Goal: Task Accomplishment & Management: Complete application form

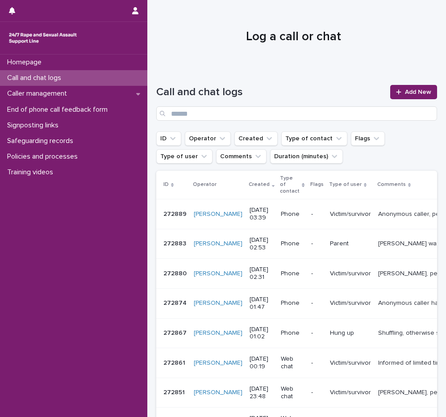
click at [224, 76] on div "Call and chat logs Add New" at bounding box center [296, 99] width 281 height 64
click at [405, 90] on span "Add New" at bounding box center [418, 92] width 26 height 6
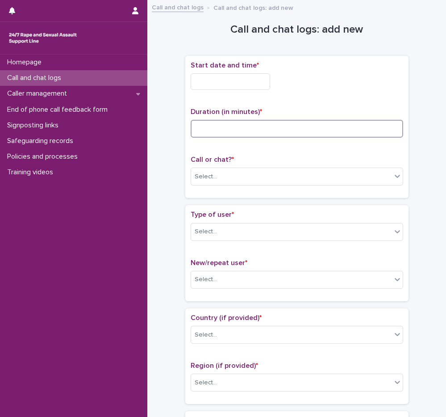
click at [219, 131] on input at bounding box center [297, 129] width 213 height 18
type input "**"
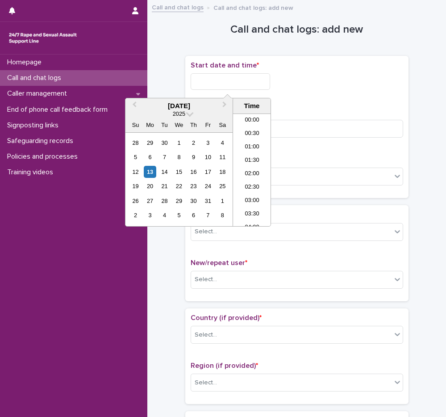
click at [243, 87] on input "text" at bounding box center [231, 81] width 80 height 17
click at [258, 144] on li "20:00" at bounding box center [252, 142] width 38 height 13
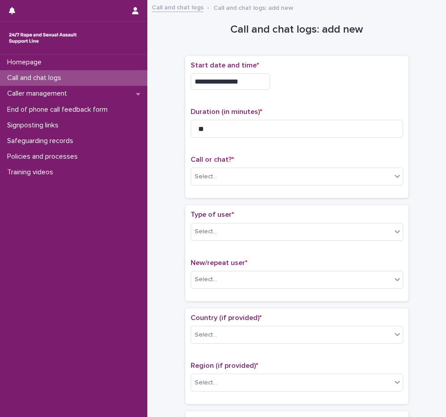
click at [250, 82] on input "**********" at bounding box center [231, 81] width 80 height 17
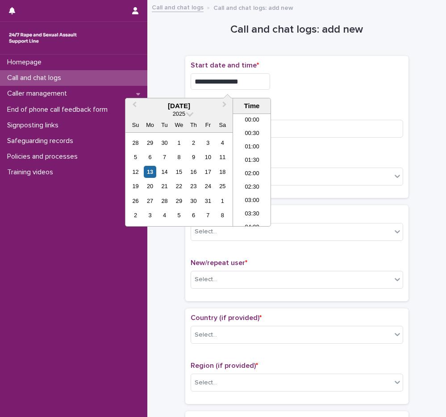
scroll to position [487, 0]
type input "**********"
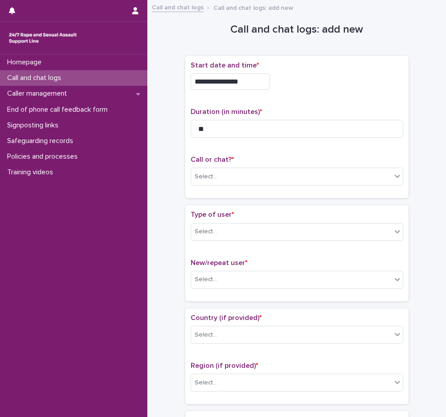
click at [311, 86] on div "**********" at bounding box center [297, 81] width 213 height 17
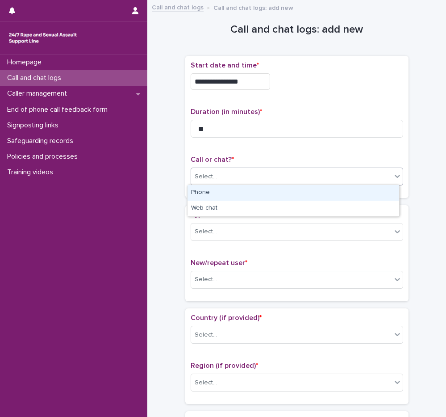
click at [201, 182] on div "Select..." at bounding box center [291, 176] width 201 height 15
click at [230, 195] on div "Phone" at bounding box center [294, 193] width 212 height 16
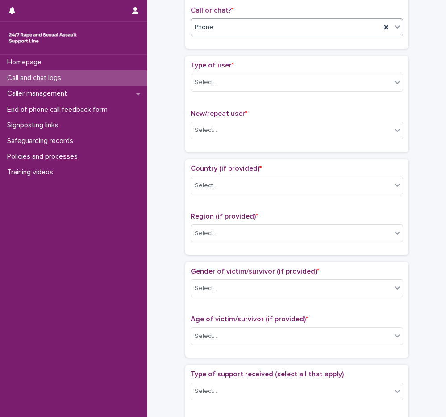
scroll to position [192, 0]
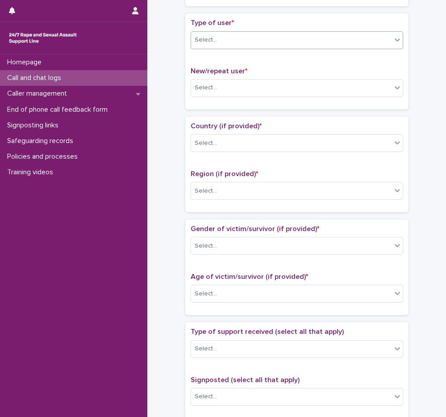
click at [214, 46] on div "Select..." at bounding box center [297, 40] width 213 height 18
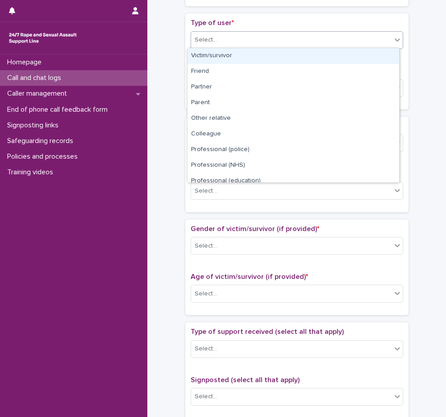
click at [218, 59] on div "Victim/survivor" at bounding box center [294, 56] width 212 height 16
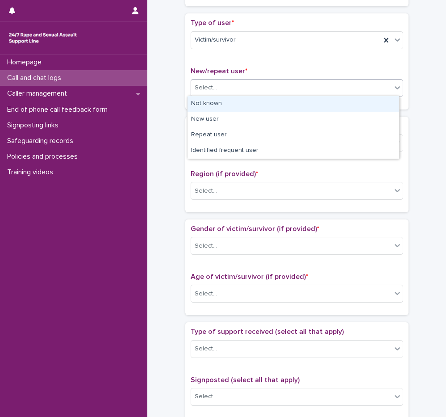
click at [212, 84] on div "Select..." at bounding box center [206, 87] width 22 height 9
click at [230, 63] on div "Type of user * Victim/survivor New/repeat user * option Not known focused, 1 of…" at bounding box center [297, 61] width 213 height 85
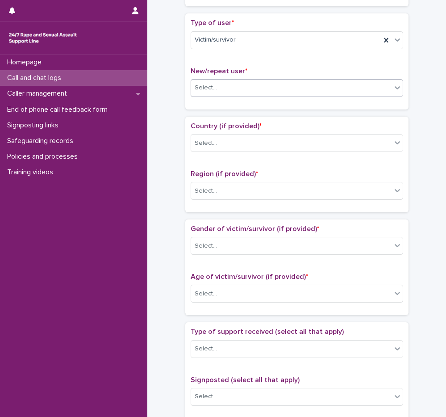
click at [215, 84] on div "Select..." at bounding box center [291, 87] width 201 height 15
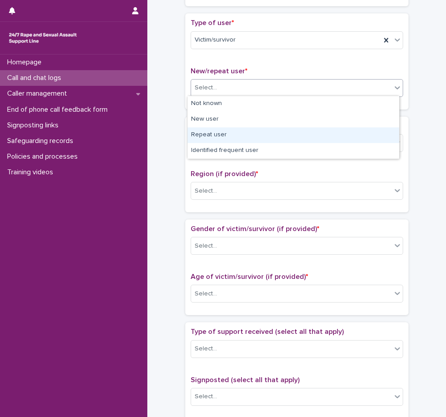
click at [226, 134] on div "Repeat user" at bounding box center [294, 135] width 212 height 16
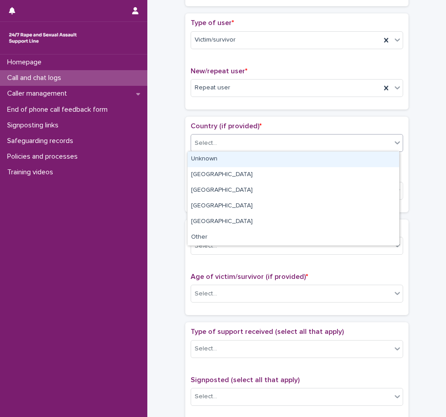
click at [210, 141] on div "Select..." at bounding box center [206, 142] width 22 height 9
click at [218, 157] on div "Unknown" at bounding box center [294, 159] width 212 height 16
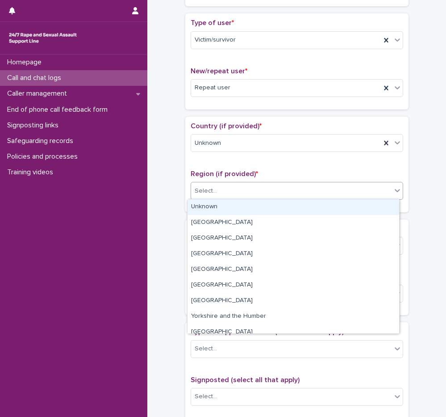
click at [228, 195] on div "Select..." at bounding box center [291, 191] width 201 height 15
click at [228, 209] on div "Unknown" at bounding box center [294, 207] width 212 height 16
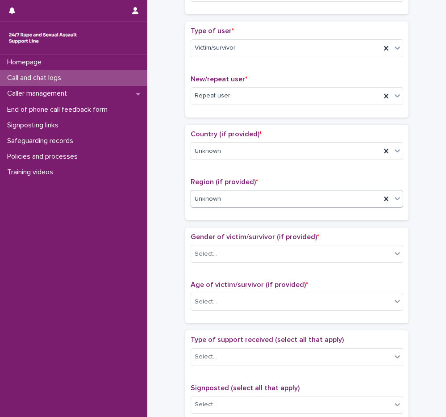
scroll to position [181, 0]
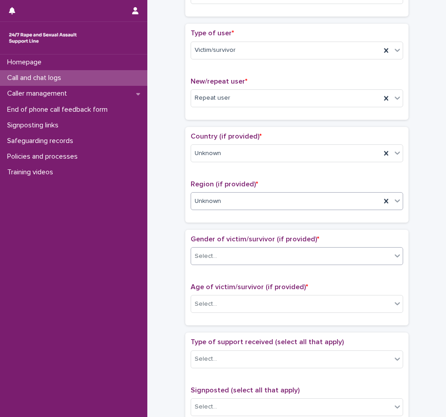
click at [202, 253] on div "Select..." at bounding box center [206, 255] width 22 height 9
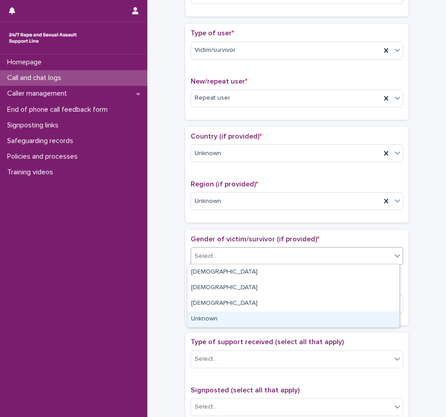
click at [214, 314] on div "Unknown" at bounding box center [294, 319] width 212 height 16
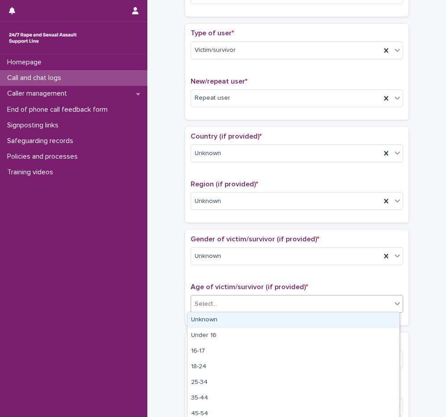
click at [218, 306] on div "Select..." at bounding box center [291, 304] width 201 height 15
click at [219, 315] on div "Unknown" at bounding box center [294, 320] width 212 height 16
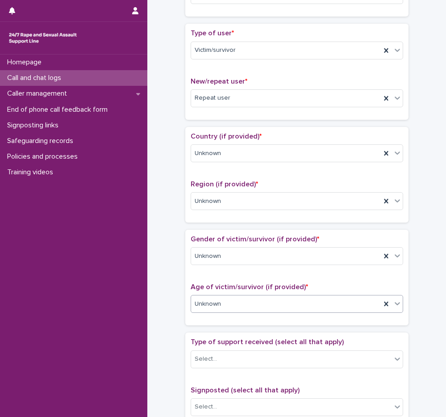
scroll to position [405, 0]
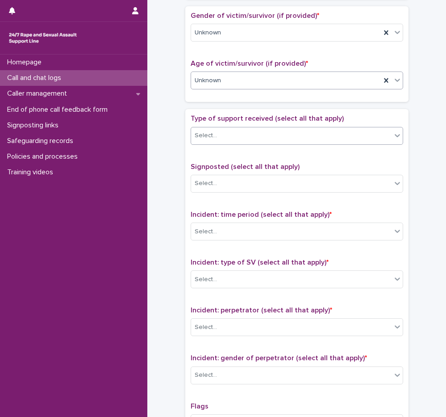
click at [218, 130] on div "Select..." at bounding box center [291, 135] width 201 height 15
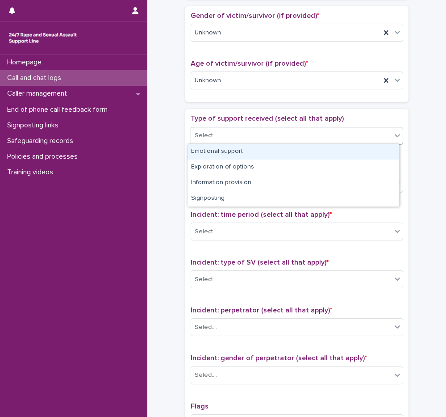
click at [233, 152] on div "Emotional support" at bounding box center [294, 152] width 212 height 16
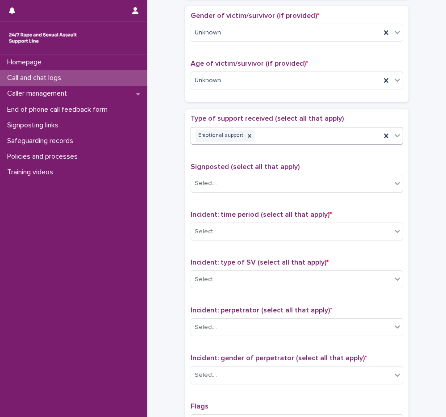
click at [289, 136] on div "Emotional support" at bounding box center [286, 136] width 190 height 16
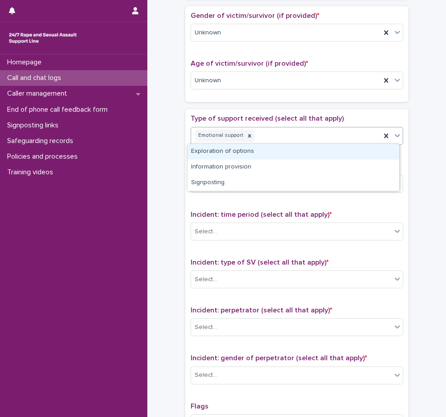
click at [251, 150] on div "Exploration of options" at bounding box center [294, 152] width 212 height 16
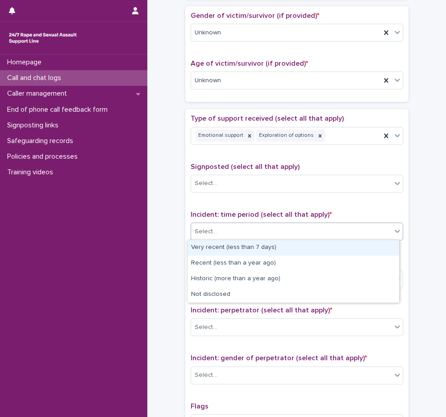
click at [226, 234] on div "Select..." at bounding box center [291, 231] width 201 height 15
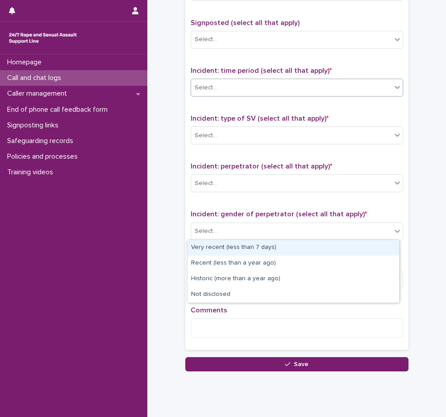
click at [232, 82] on div "Select..." at bounding box center [291, 87] width 201 height 15
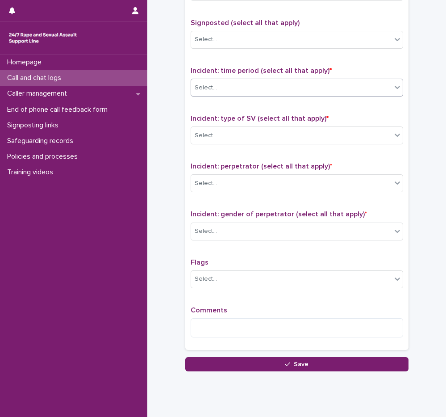
click at [230, 81] on div "Select..." at bounding box center [291, 87] width 201 height 15
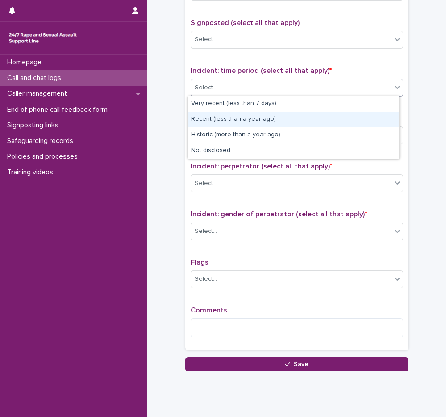
click at [240, 122] on div "Recent (less than a year ago)" at bounding box center [294, 120] width 212 height 16
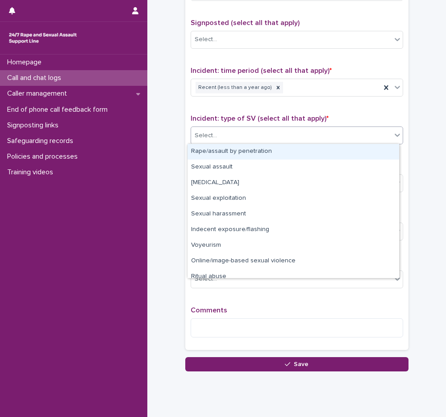
click at [238, 135] on div "Select..." at bounding box center [291, 135] width 201 height 15
click at [234, 151] on div "Rape/assault by penetration" at bounding box center [294, 152] width 212 height 16
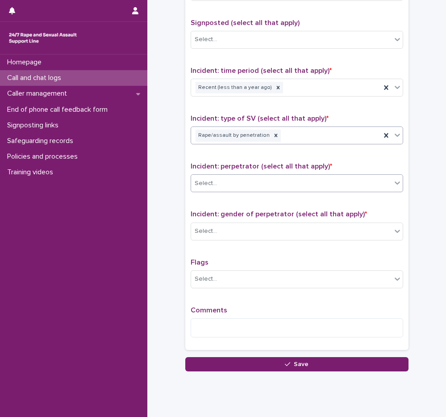
click at [226, 181] on div "Select..." at bounding box center [291, 183] width 201 height 15
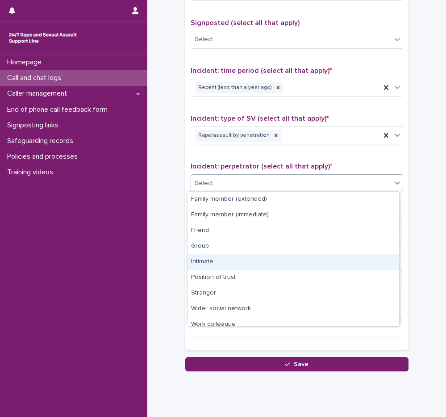
scroll to position [38, 0]
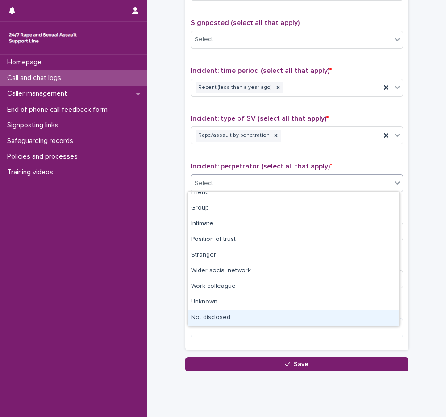
click at [224, 315] on div "Not disclosed" at bounding box center [294, 318] width 212 height 16
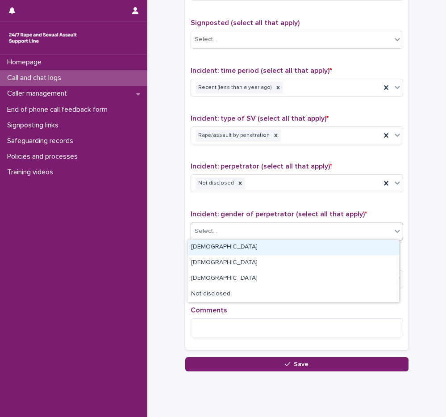
click at [209, 239] on div "Select..." at bounding box center [297, 231] width 213 height 18
click at [215, 253] on div "Male" at bounding box center [294, 247] width 212 height 16
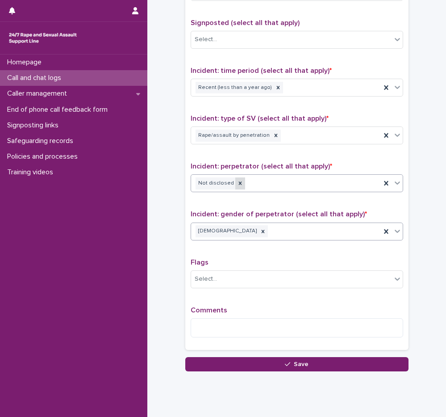
click at [237, 183] on icon at bounding box center [240, 183] width 6 height 6
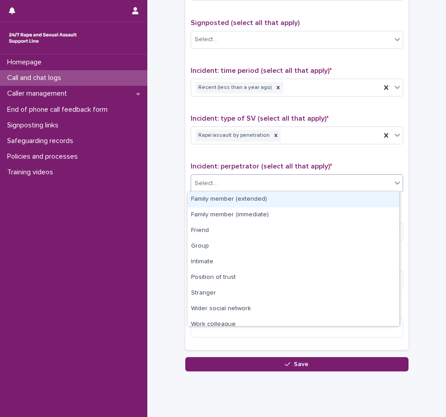
click at [249, 181] on div "Select..." at bounding box center [291, 183] width 201 height 15
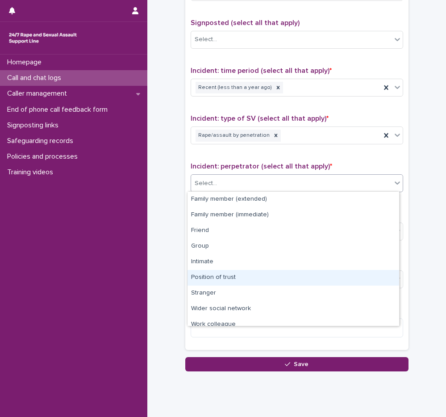
click at [238, 280] on div "Position of trust" at bounding box center [294, 278] width 212 height 16
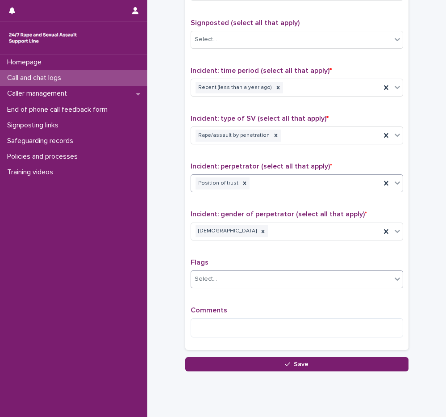
click at [222, 272] on div "Select..." at bounding box center [291, 279] width 201 height 15
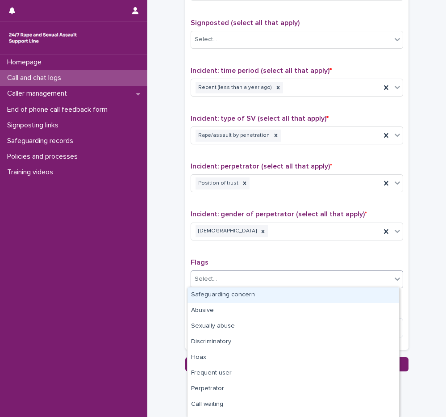
click at [236, 299] on div "Safeguarding concern" at bounding box center [294, 295] width 212 height 16
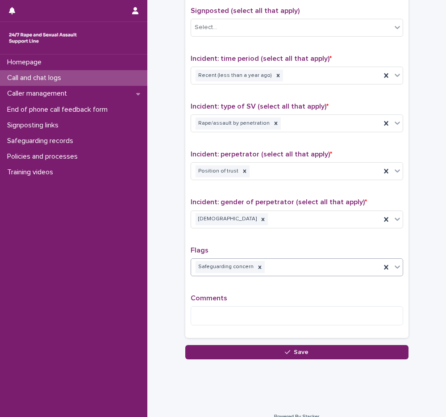
scroll to position [572, 0]
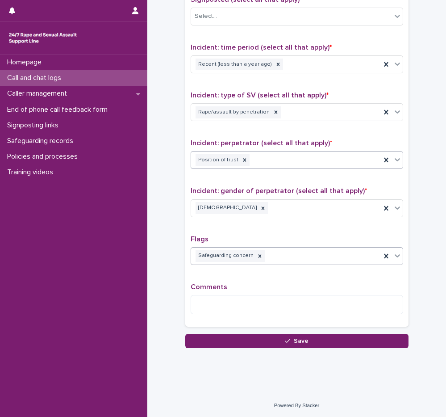
click at [263, 161] on div "Position of trust" at bounding box center [286, 160] width 190 height 16
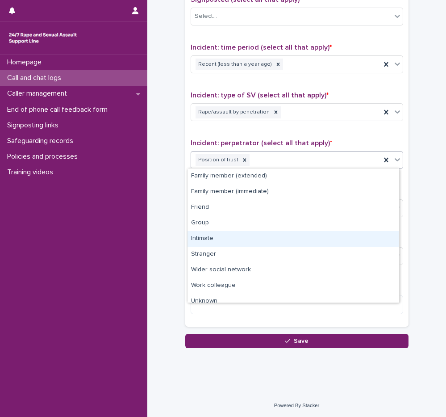
click at [219, 235] on div "Intimate" at bounding box center [294, 239] width 212 height 16
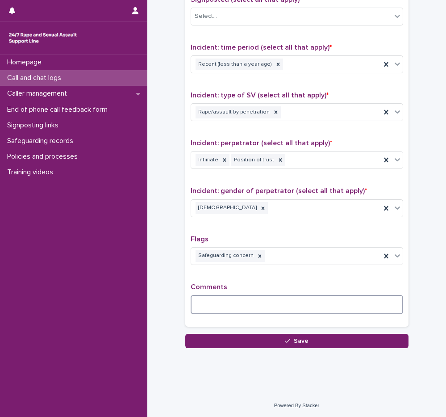
click at [260, 303] on textarea at bounding box center [297, 304] width 213 height 19
type textarea "*"
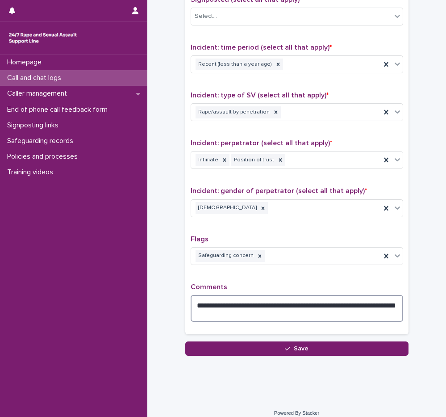
click at [243, 317] on textarea "**********" at bounding box center [297, 308] width 213 height 27
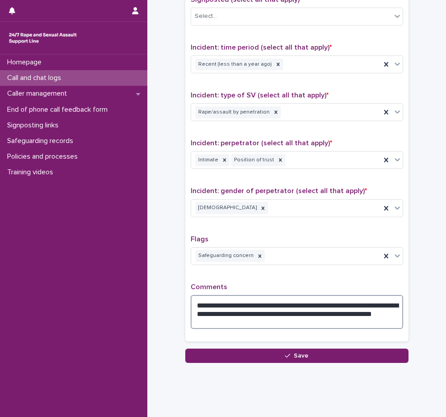
click at [280, 315] on textarea "**********" at bounding box center [297, 312] width 213 height 34
drag, startPoint x: 192, startPoint y: 304, endPoint x: 209, endPoint y: 324, distance: 26.6
click at [209, 324] on textarea "**********" at bounding box center [297, 312] width 213 height 34
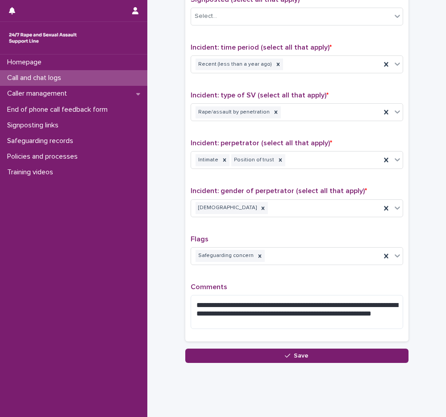
click at [299, 284] on p "Comments" at bounding box center [297, 287] width 213 height 8
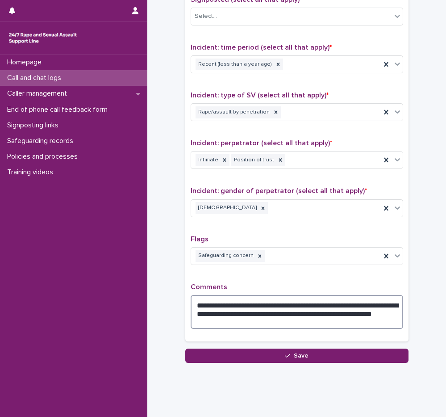
drag, startPoint x: 216, startPoint y: 311, endPoint x: 256, endPoint y: 321, distance: 40.5
click at [256, 321] on textarea "**********" at bounding box center [297, 312] width 213 height 34
click at [251, 326] on textarea "**********" at bounding box center [297, 312] width 213 height 34
drag, startPoint x: 350, startPoint y: 318, endPoint x: 331, endPoint y: 313, distance: 20.5
click at [331, 313] on textarea "**********" at bounding box center [297, 312] width 213 height 34
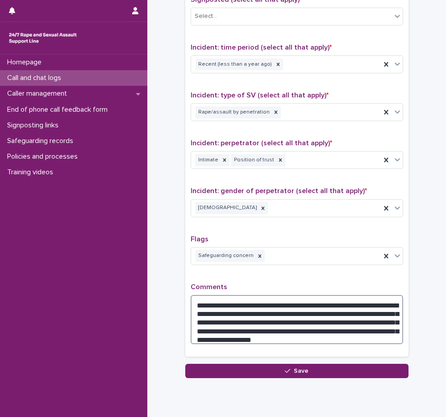
type textarea "**********"
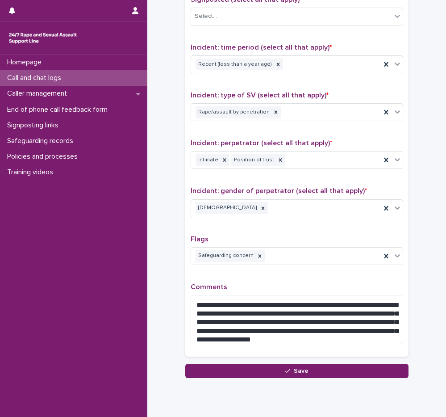
click at [295, 276] on div "**********" at bounding box center [297, 149] width 213 height 404
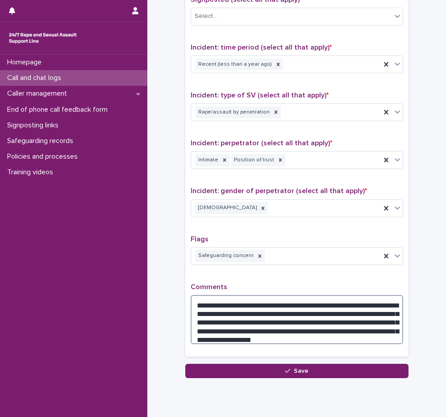
click at [313, 334] on textarea "**********" at bounding box center [297, 319] width 213 height 49
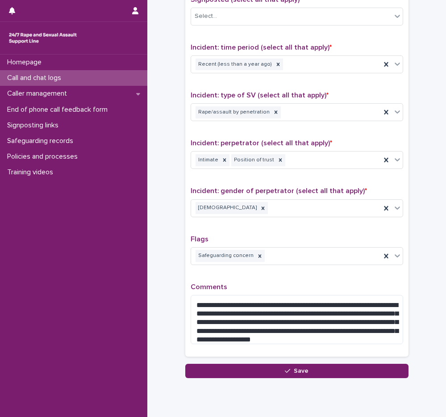
click at [278, 271] on div "Flags Safeguarding concern" at bounding box center [297, 253] width 213 height 37
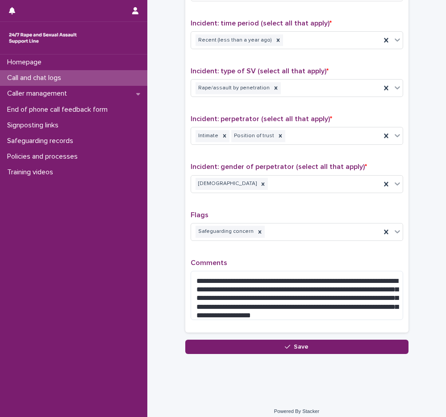
scroll to position [602, 0]
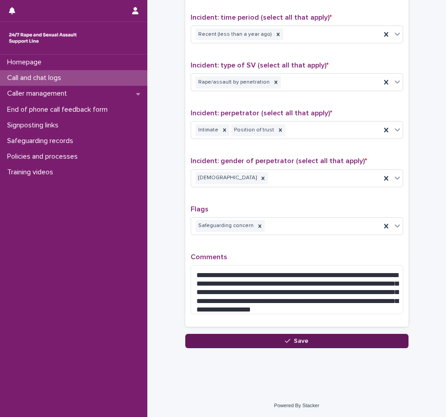
click at [300, 342] on span "Save" at bounding box center [301, 341] width 15 height 6
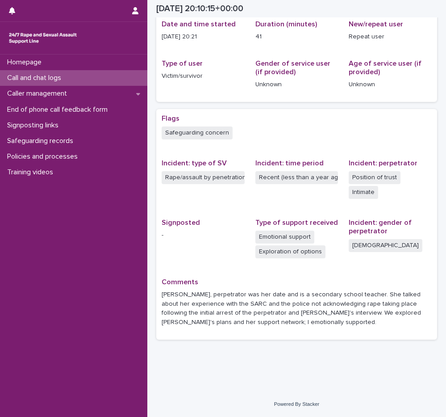
scroll to position [94, 0]
click at [54, 73] on div "Call and chat logs" at bounding box center [73, 78] width 147 height 16
